Goal: Task Accomplishment & Management: Complete application form

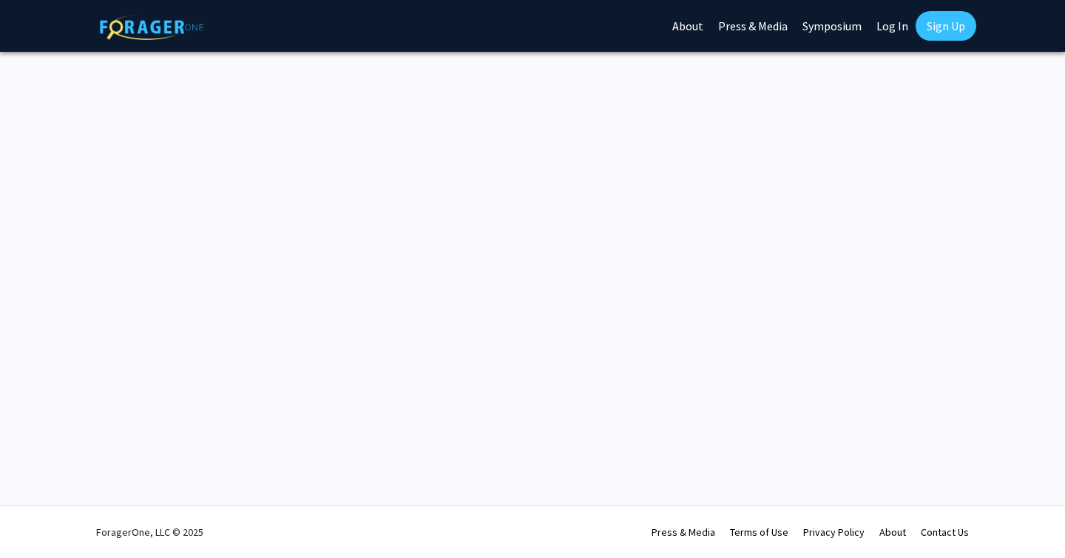
click at [897, 28] on link "Log In" at bounding box center [892, 26] width 47 height 52
click at [899, 27] on link "Log In" at bounding box center [892, 26] width 47 height 52
click at [892, 26] on link "Log In" at bounding box center [892, 26] width 47 height 52
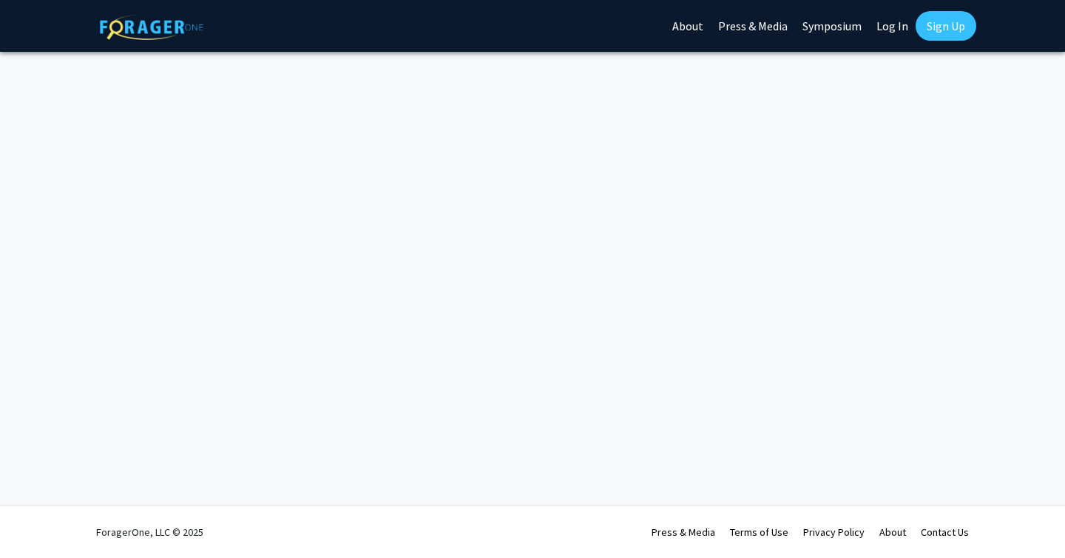
click at [892, 26] on link "Log In" at bounding box center [892, 26] width 47 height 52
click at [891, 13] on link "Log In" at bounding box center [892, 26] width 47 height 52
click at [891, 16] on link "Log In" at bounding box center [892, 26] width 47 height 52
click at [888, 24] on link "Log In" at bounding box center [892, 26] width 47 height 52
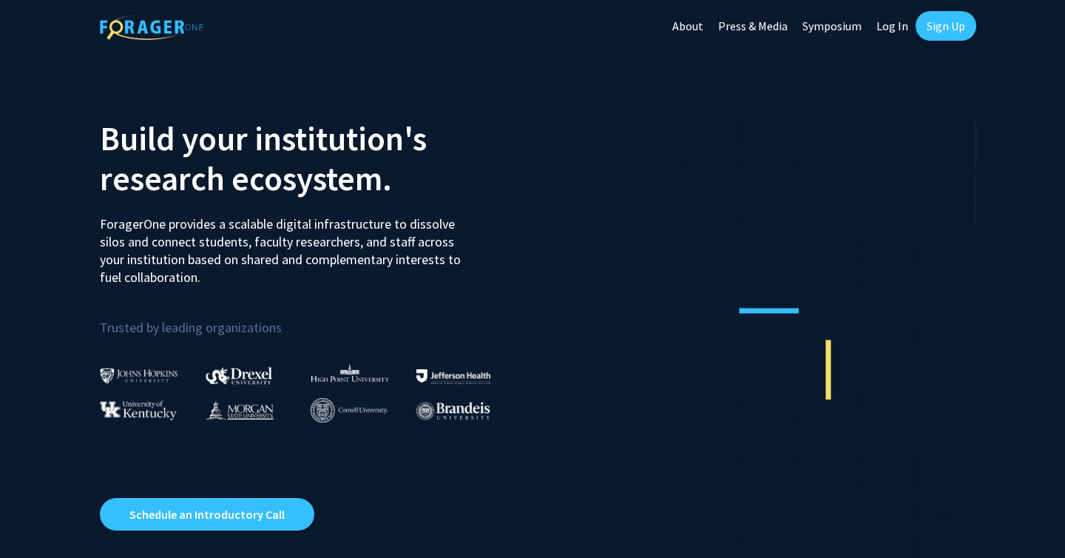
click at [894, 26] on link "Log In" at bounding box center [892, 26] width 47 height 52
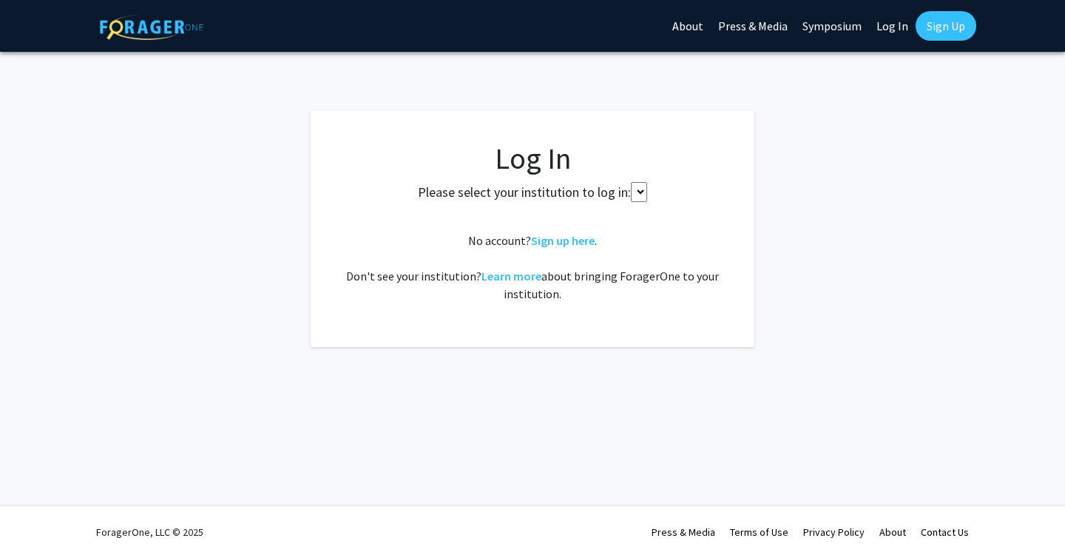
click at [635, 192] on select at bounding box center [639, 192] width 16 height 20
click at [645, 192] on select at bounding box center [639, 192] width 16 height 20
click at [644, 192] on select at bounding box center [639, 192] width 16 height 20
click at [654, 214] on fg-card-body "Log In Please select your institution to log in: No account? Sign up here . Don…" at bounding box center [532, 229] width 385 height 177
click at [643, 193] on select at bounding box center [639, 192] width 16 height 20
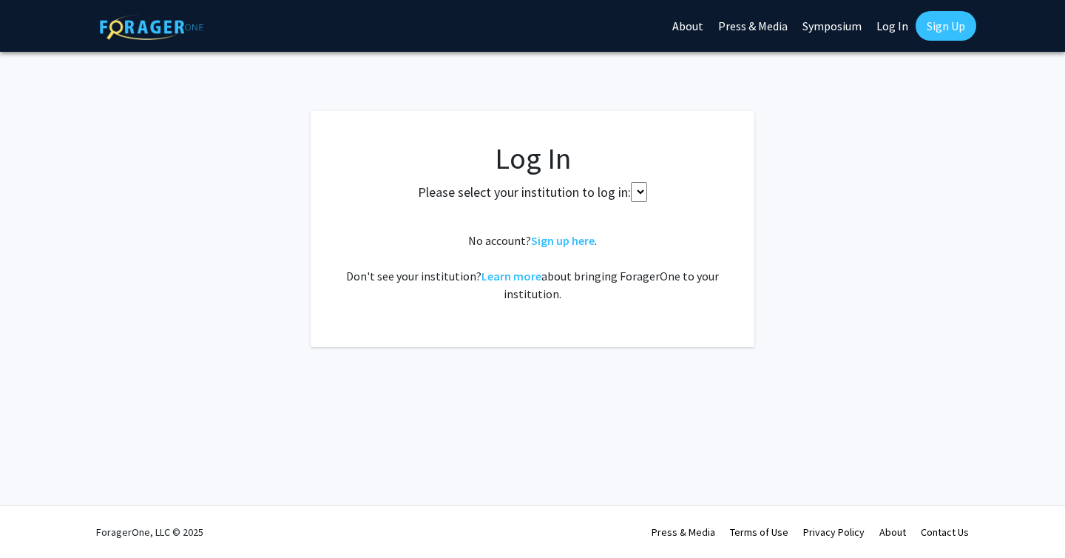
click at [643, 193] on select at bounding box center [639, 192] width 16 height 20
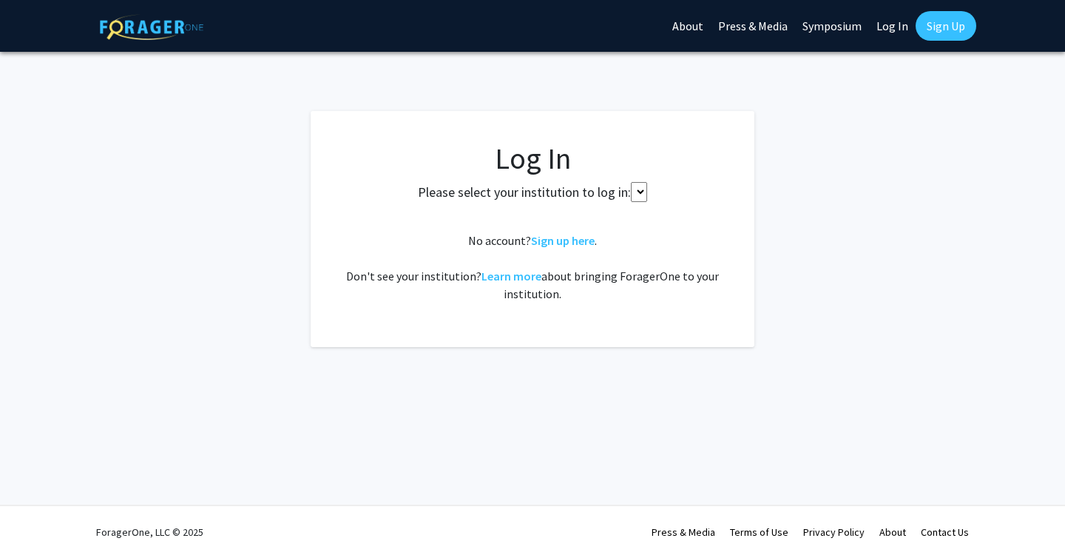
click at [643, 193] on select at bounding box center [639, 192] width 16 height 20
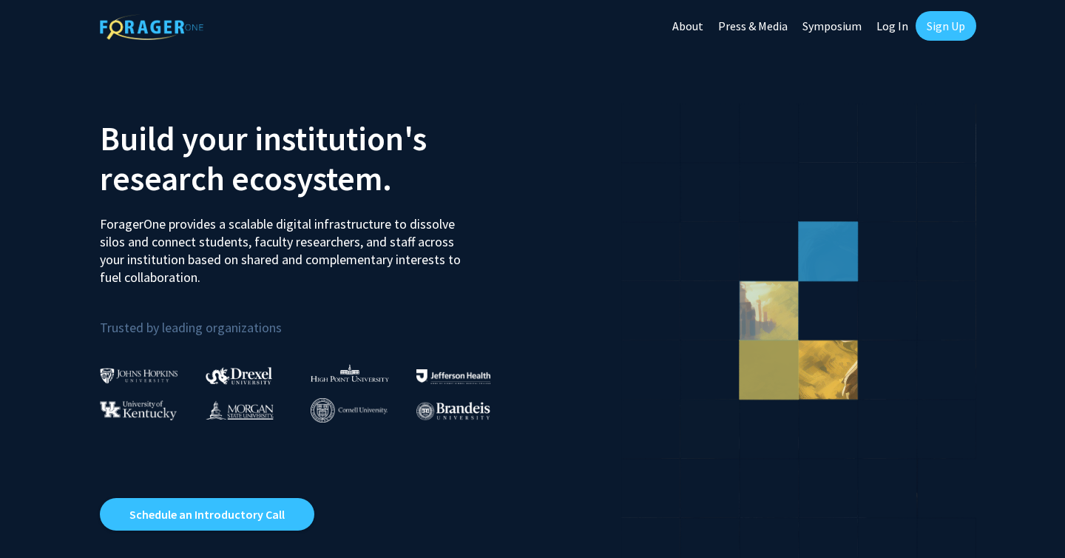
click at [897, 24] on link "Log In" at bounding box center [892, 26] width 47 height 52
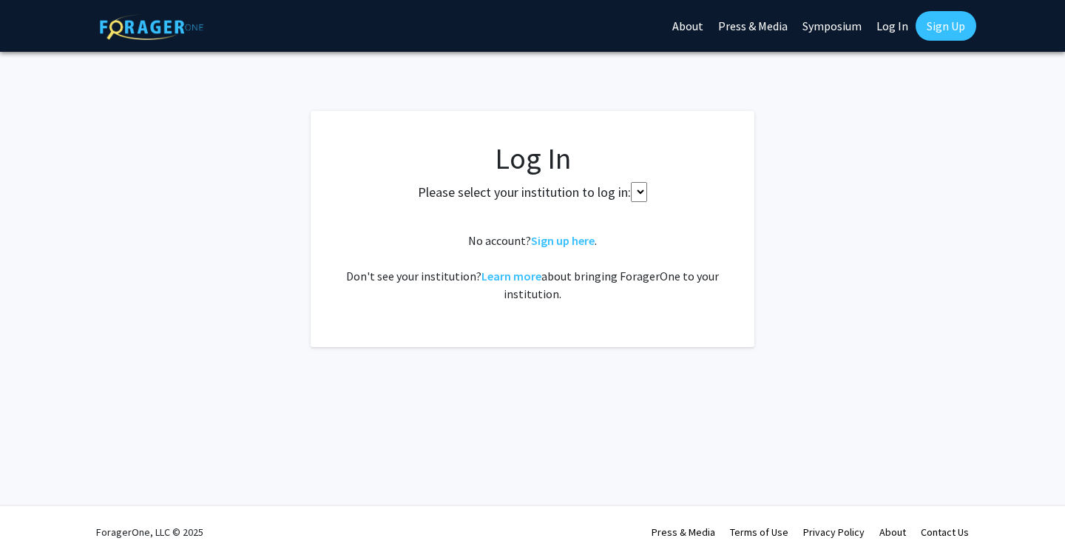
click at [641, 191] on select at bounding box center [639, 192] width 16 height 20
click at [638, 189] on select at bounding box center [639, 192] width 16 height 20
click at [638, 188] on select at bounding box center [639, 192] width 16 height 20
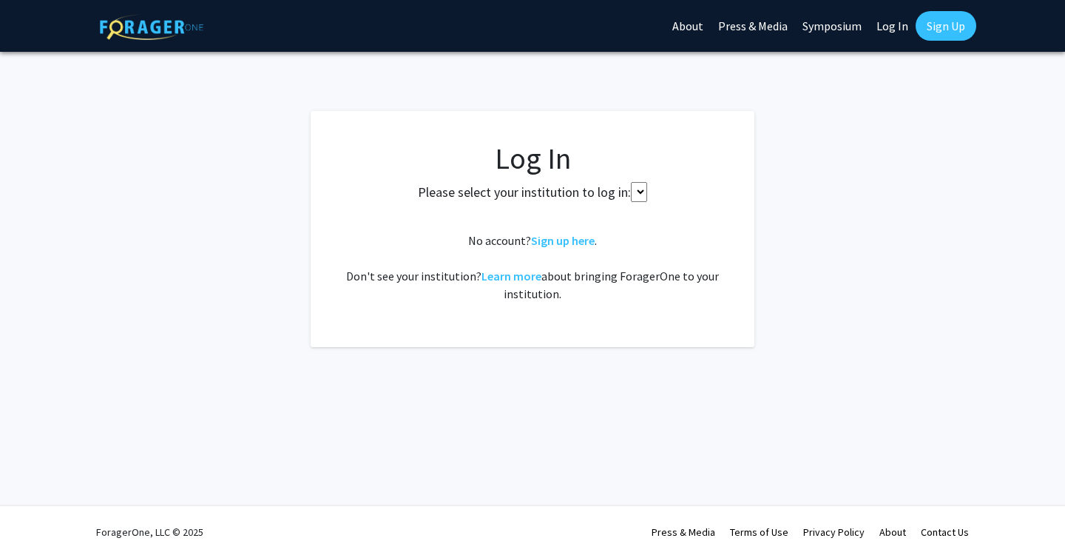
click at [638, 188] on select at bounding box center [639, 192] width 16 height 20
click at [638, 186] on select at bounding box center [639, 192] width 16 height 20
click at [638, 178] on fg-card-body "Log In Please select your institution to log in: No account? Sign up here . Don…" at bounding box center [532, 229] width 385 height 177
click at [638, 187] on select at bounding box center [639, 192] width 16 height 20
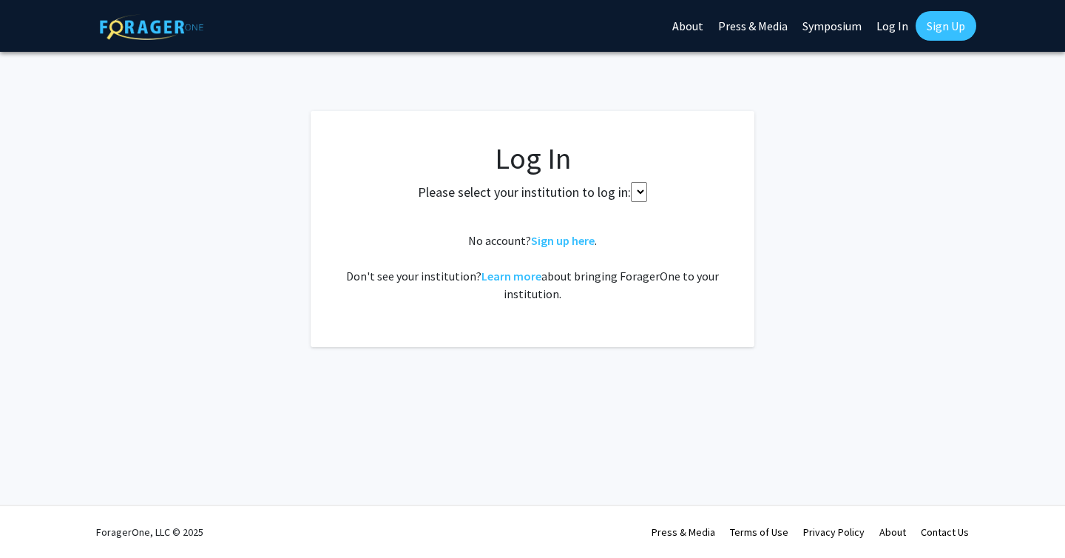
click at [556, 248] on div "No account? Sign up here . Don't see your institution? Learn more about bringin…" at bounding box center [532, 267] width 385 height 71
click at [562, 242] on link "Sign up here" at bounding box center [563, 240] width 64 height 15
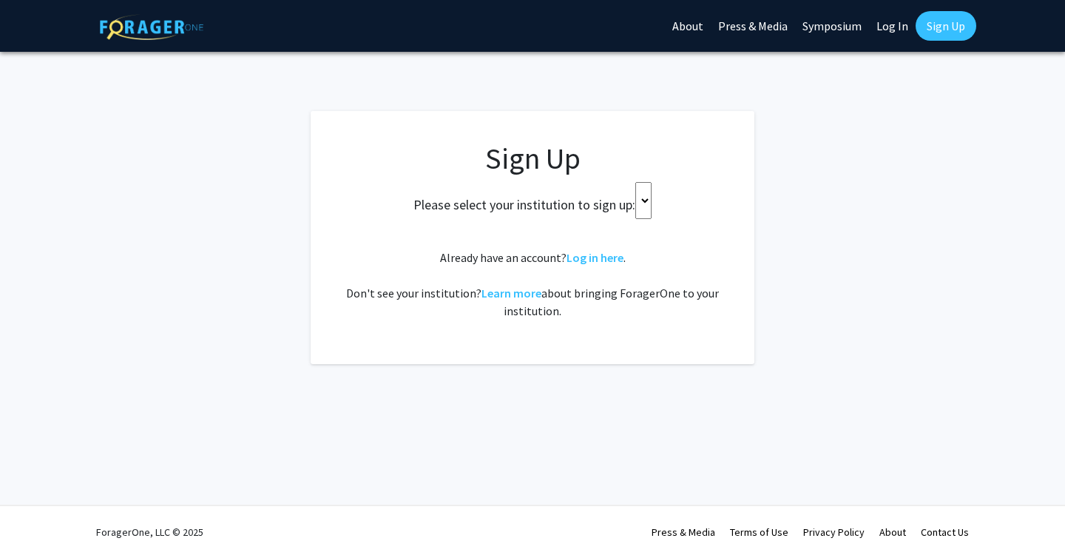
click at [643, 203] on select at bounding box center [644, 200] width 16 height 37
click at [643, 199] on select at bounding box center [644, 200] width 16 height 37
click at [591, 260] on link "Log in here" at bounding box center [595, 257] width 57 height 15
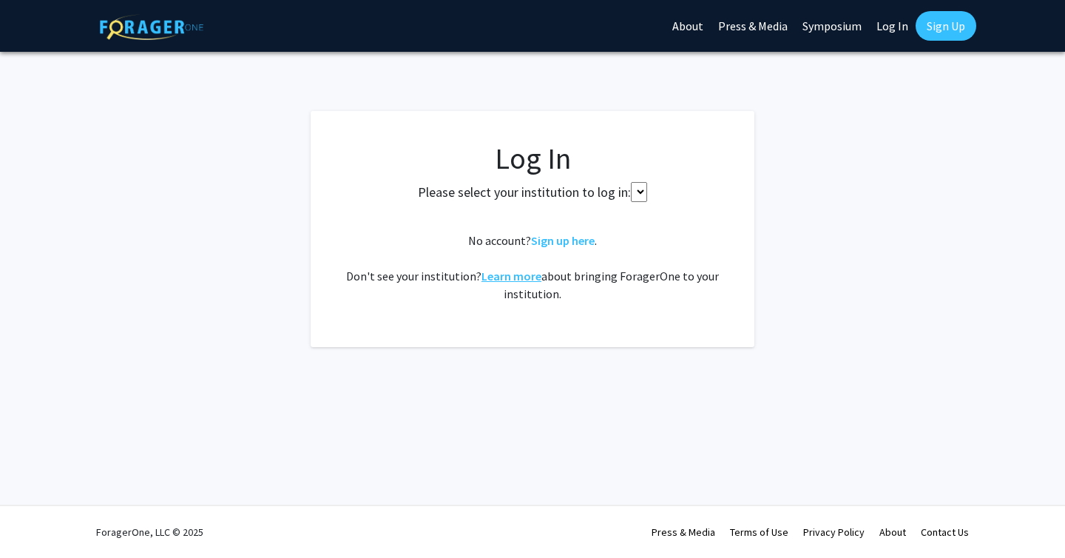
click at [516, 276] on link "Learn more" at bounding box center [512, 276] width 60 height 15
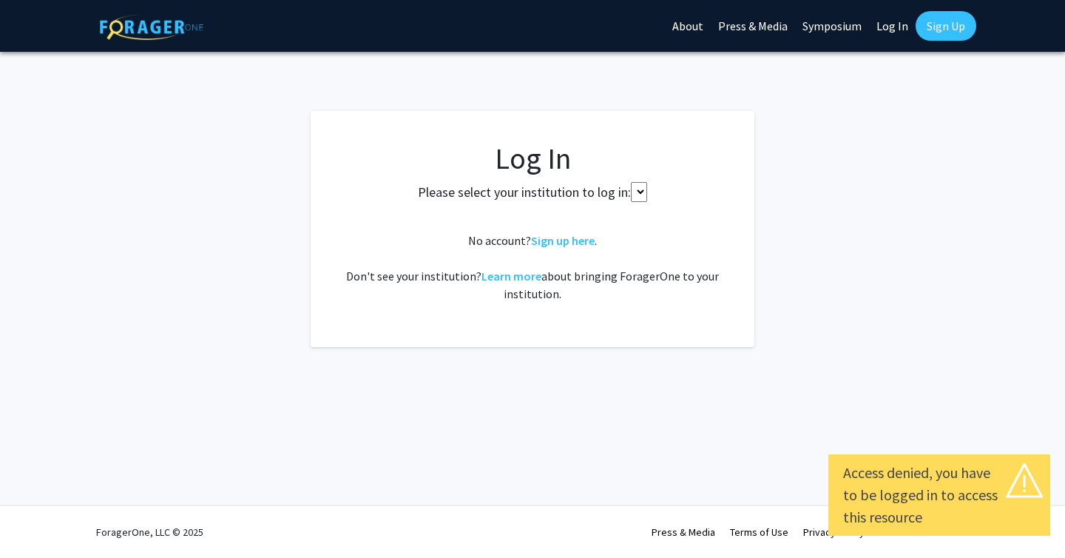
click at [638, 194] on select at bounding box center [639, 192] width 16 height 20
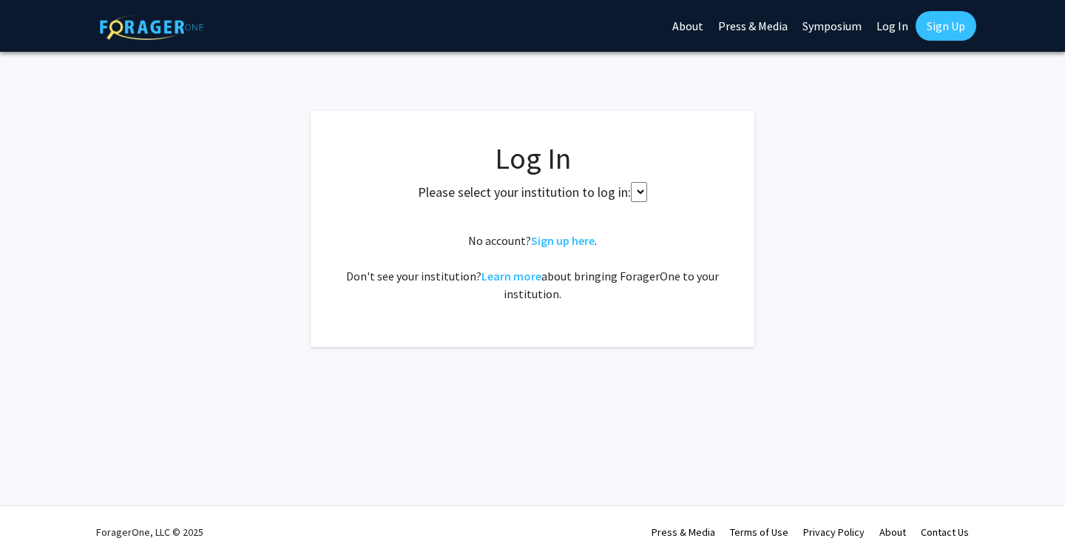
click at [640, 197] on select at bounding box center [639, 192] width 16 height 20
